Goal: Navigation & Orientation: Understand site structure

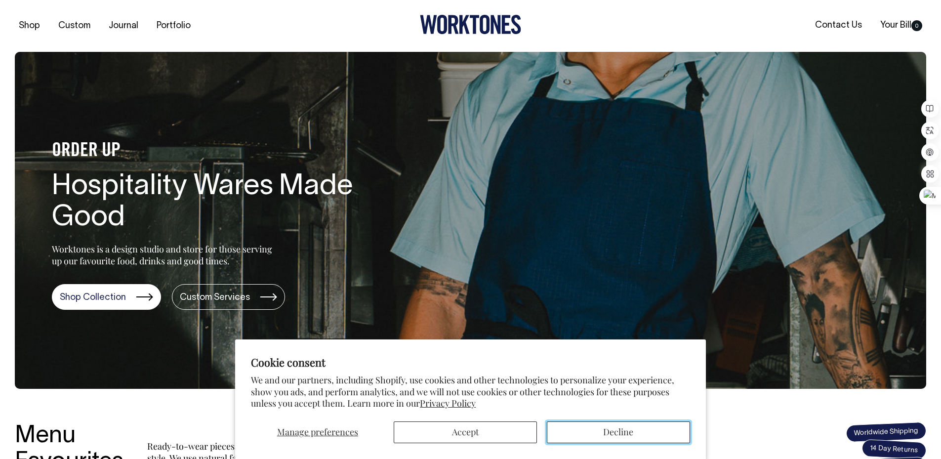
click at [597, 431] on button "Decline" at bounding box center [618, 432] width 143 height 22
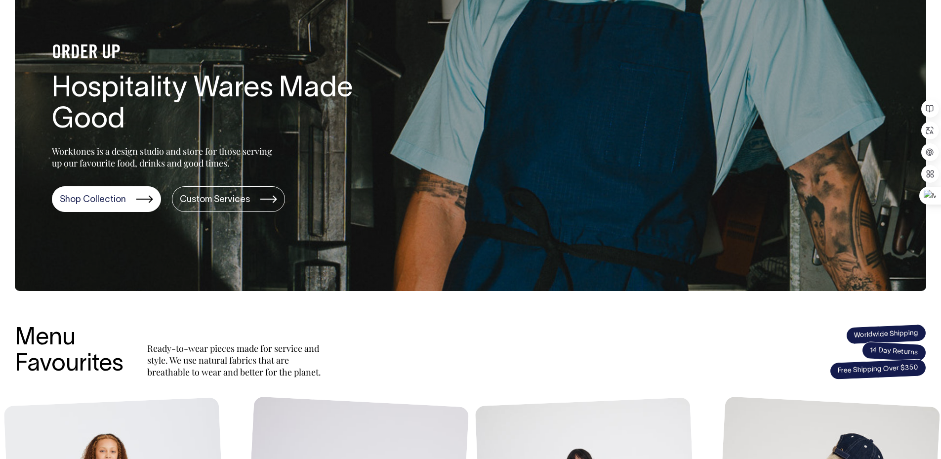
scroll to position [99, 0]
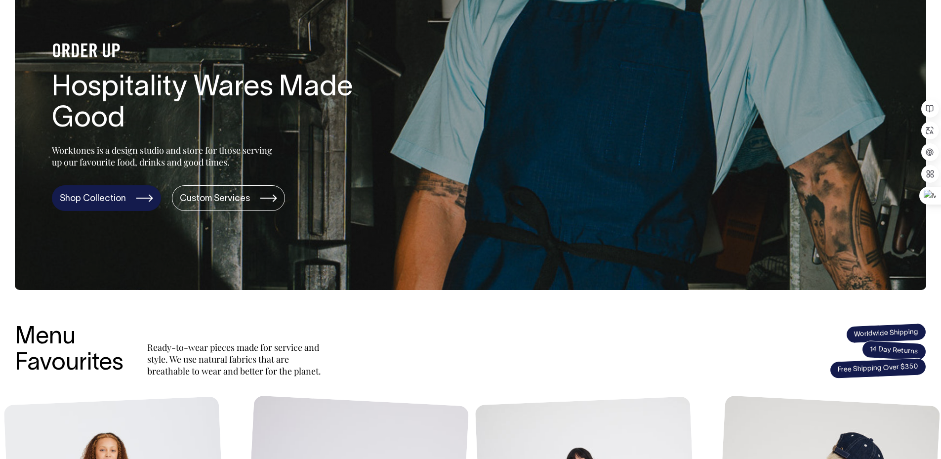
click at [95, 195] on link "Shop Collection" at bounding box center [106, 198] width 109 height 26
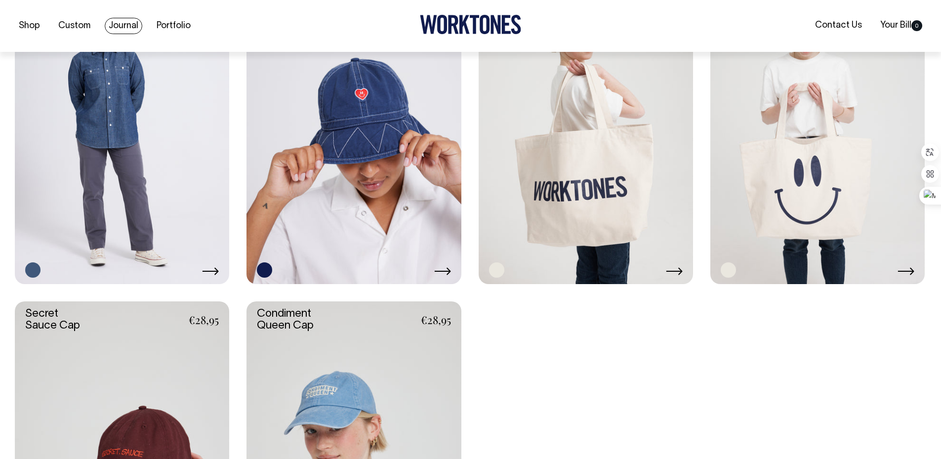
scroll to position [2024, 0]
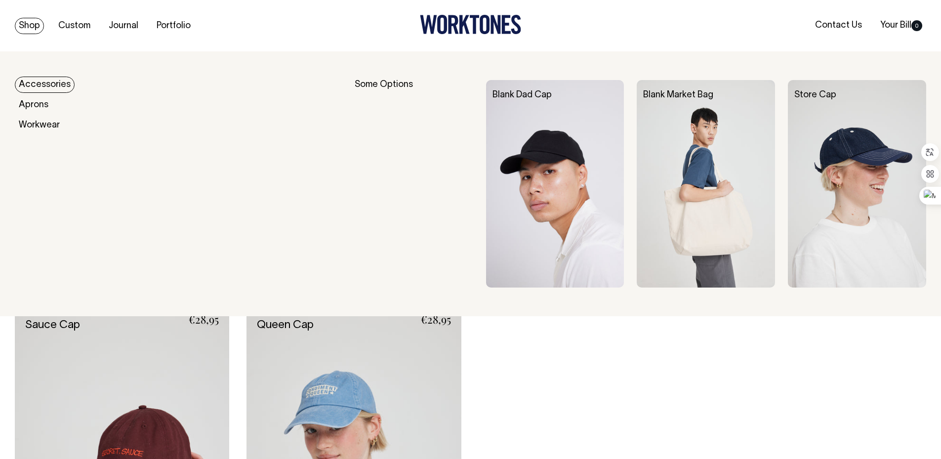
click at [33, 25] on link "Shop" at bounding box center [29, 26] width 29 height 16
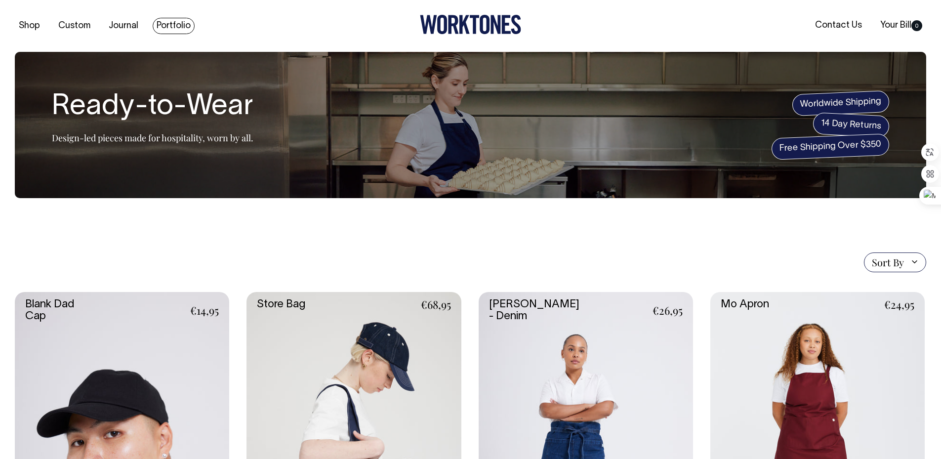
click at [169, 25] on link "Portfolio" at bounding box center [174, 26] width 42 height 16
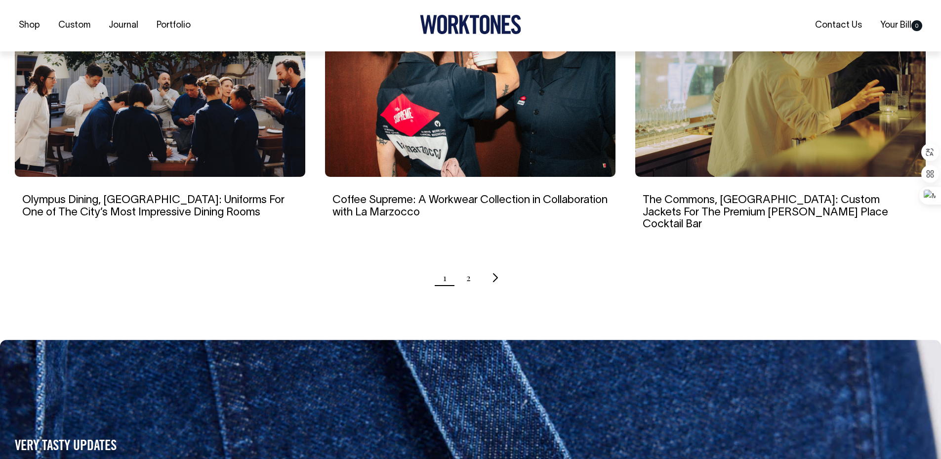
scroll to position [988, 0]
click at [466, 267] on link "2" at bounding box center [468, 277] width 4 height 25
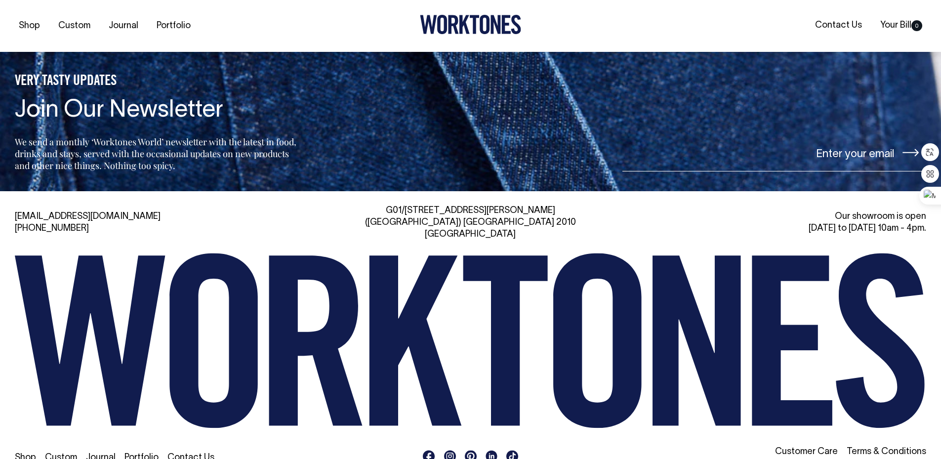
scroll to position [1352, 0]
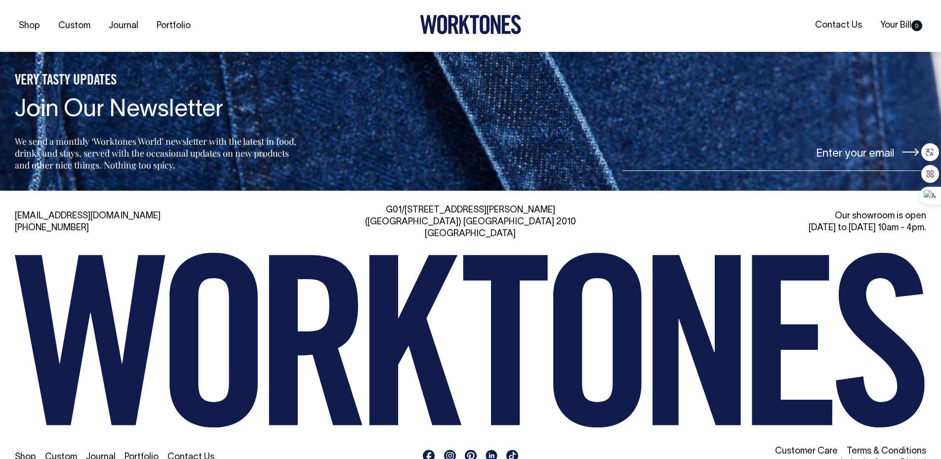
click at [451, 449] on rect at bounding box center [450, 455] width 12 height 12
